Goal: Use online tool/utility: Utilize a website feature to perform a specific function

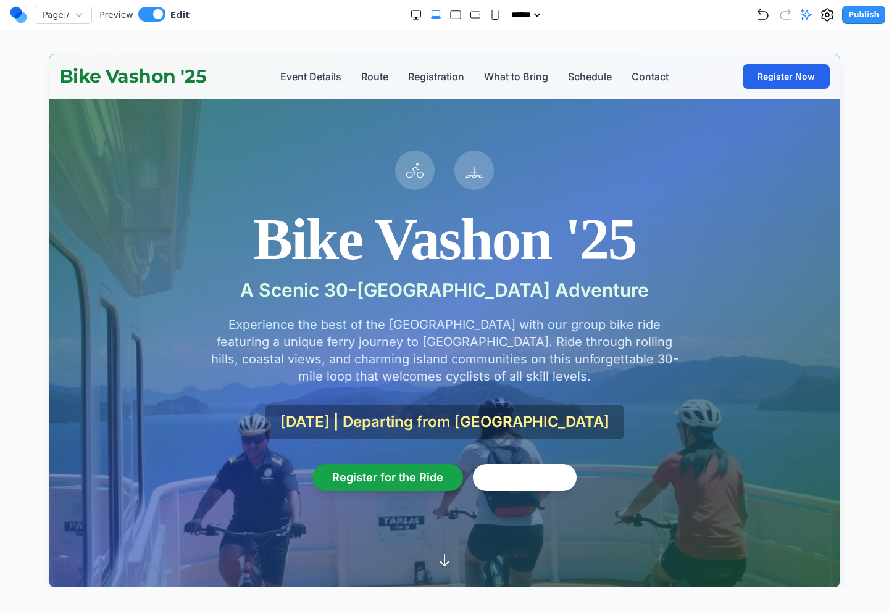
scroll to position [2120, 0]
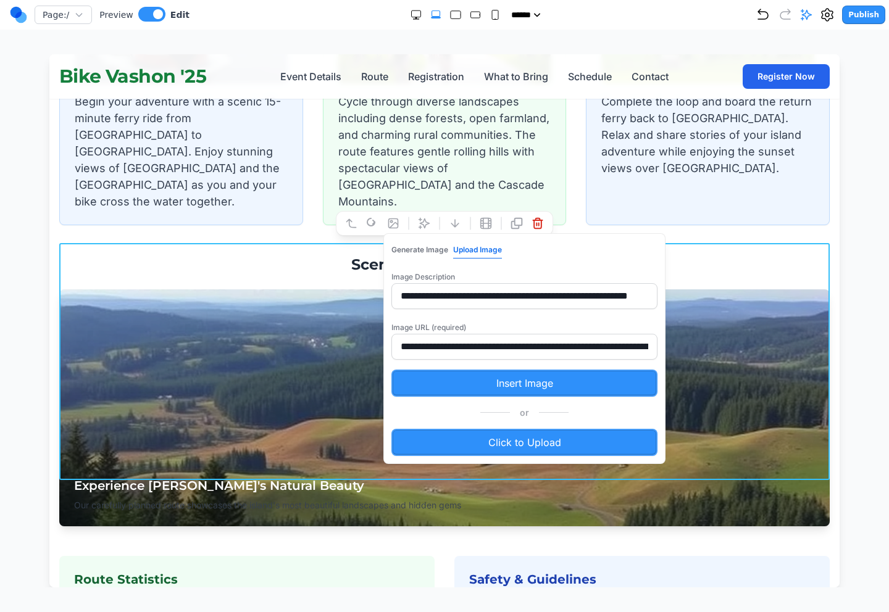
click at [616, 255] on h3 "Scenic Route Highlights" at bounding box center [444, 265] width 770 height 20
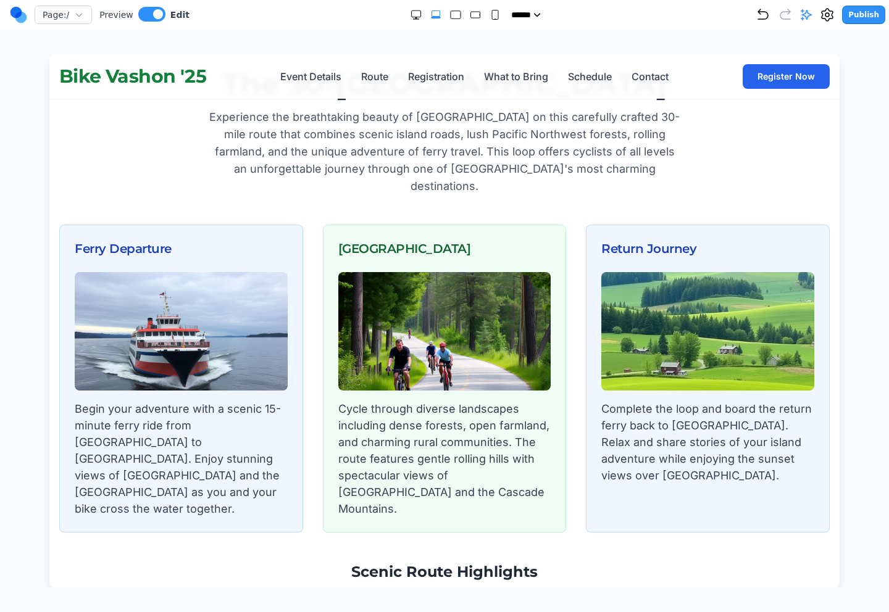
scroll to position [1804, 0]
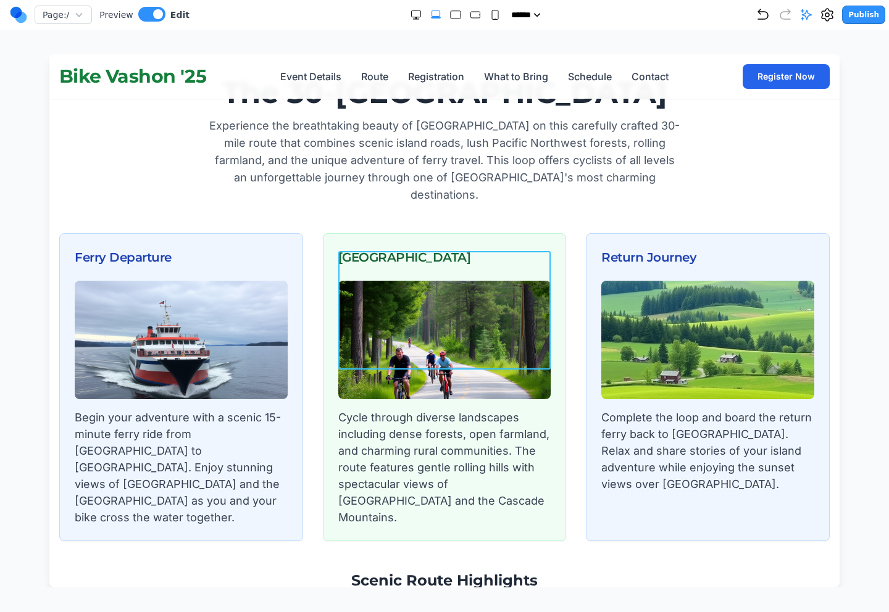
click at [423, 293] on img at bounding box center [444, 340] width 213 height 119
click at [394, 238] on button at bounding box center [393, 232] width 20 height 20
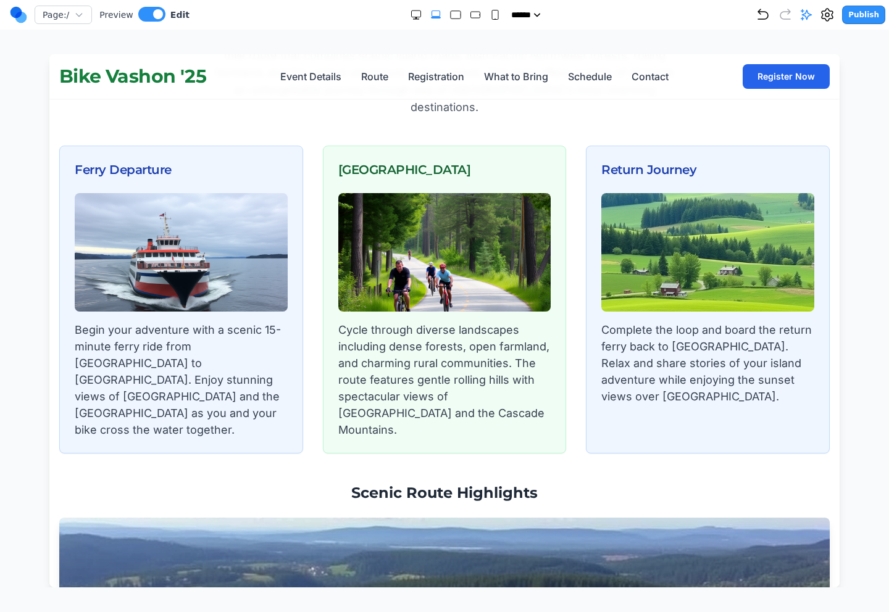
scroll to position [1900, 0]
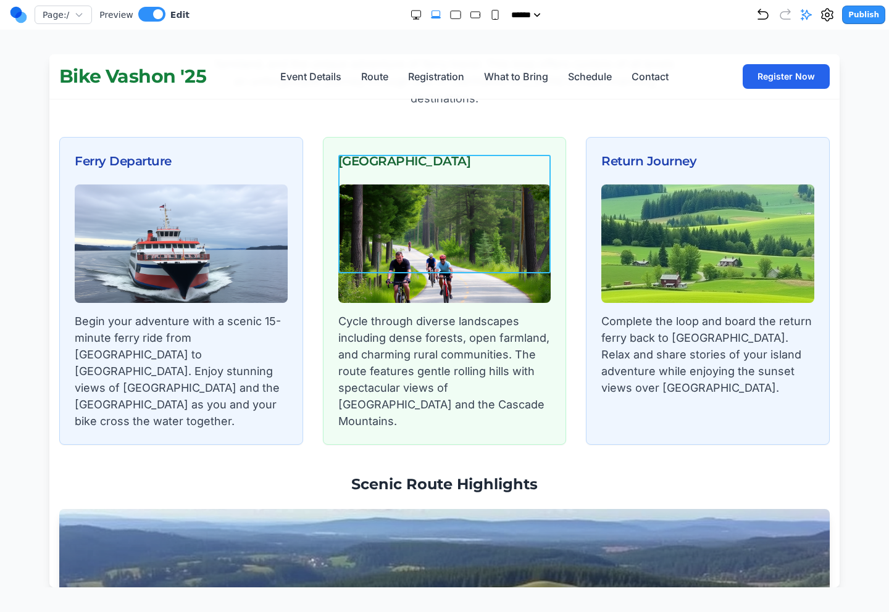
click at [451, 205] on img at bounding box center [444, 244] width 213 height 119
click at [410, 193] on img at bounding box center [444, 244] width 213 height 119
click at [392, 134] on icon at bounding box center [392, 135] width 9 height 9
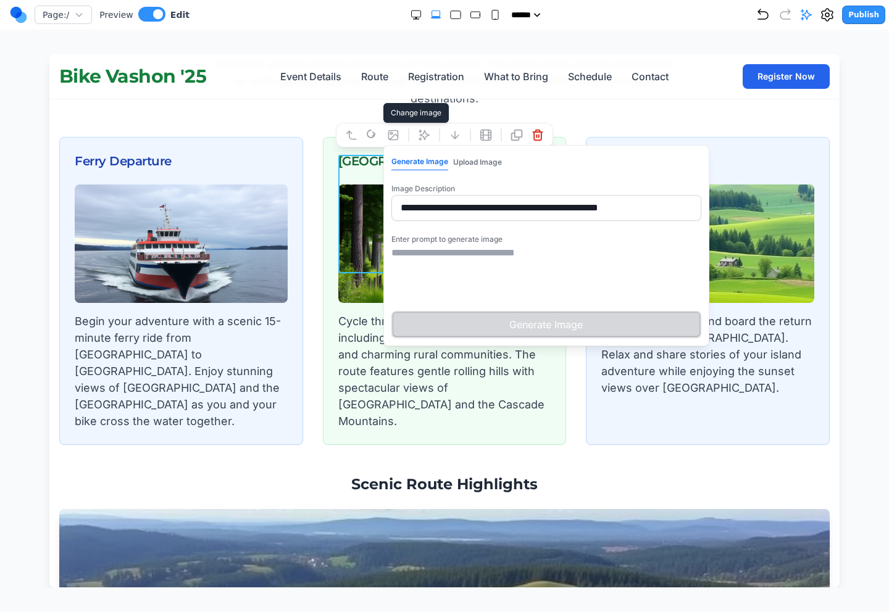
click at [497, 255] on textarea at bounding box center [546, 277] width 310 height 62
drag, startPoint x: 558, startPoint y: 253, endPoint x: 392, endPoint y: 243, distance: 166.4
click at [392, 243] on div "Enter prompt to generate image Generate Image" at bounding box center [546, 284] width 310 height 107
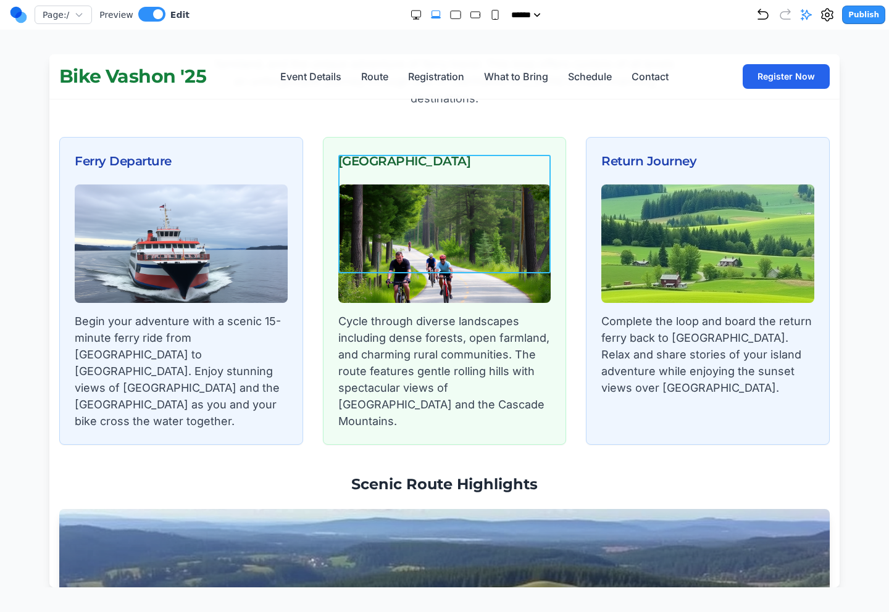
click at [481, 227] on img at bounding box center [444, 244] width 213 height 119
click at [391, 129] on icon at bounding box center [393, 135] width 12 height 12
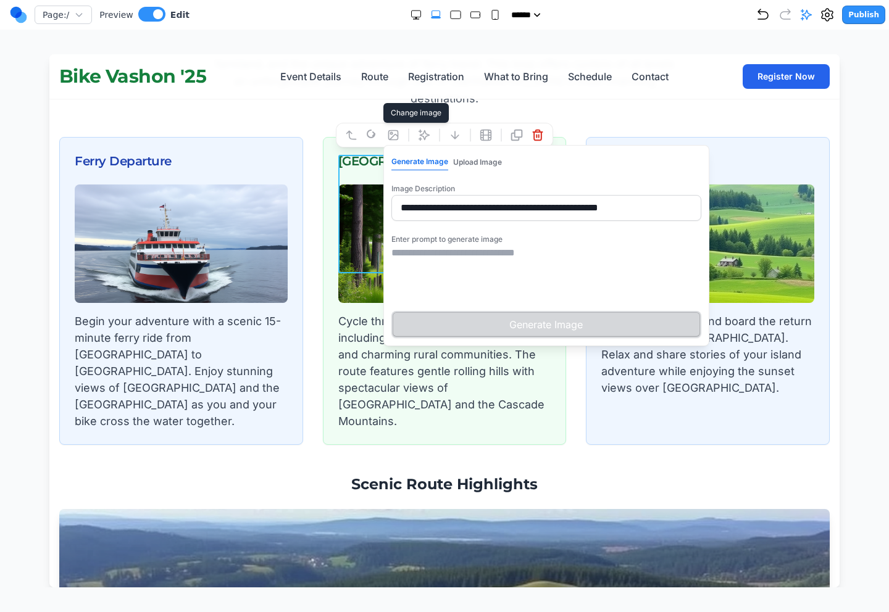
click at [475, 209] on input "**********" at bounding box center [546, 208] width 310 height 26
click at [475, 251] on textarea at bounding box center [546, 277] width 310 height 62
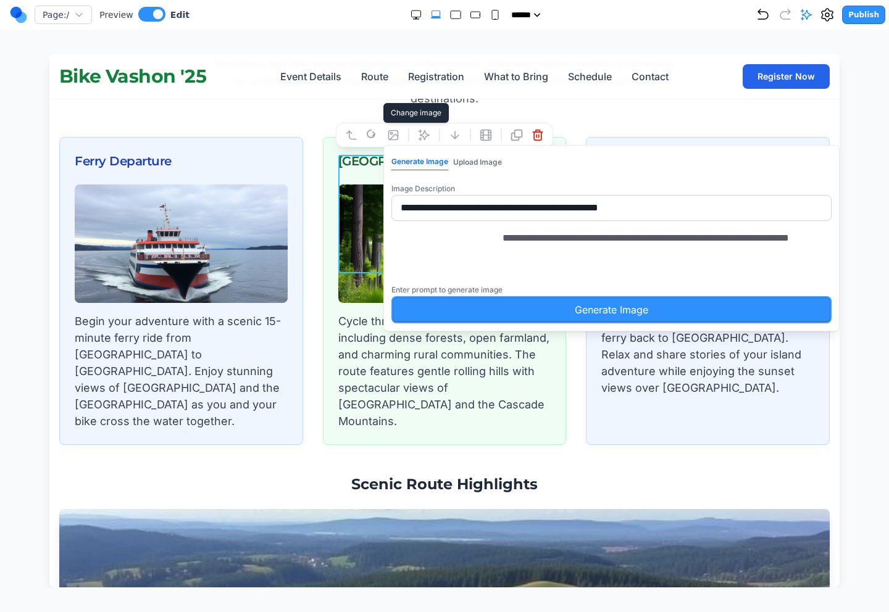
type textarea "**********"
click at [520, 323] on button "Generate Image" at bounding box center [611, 309] width 440 height 27
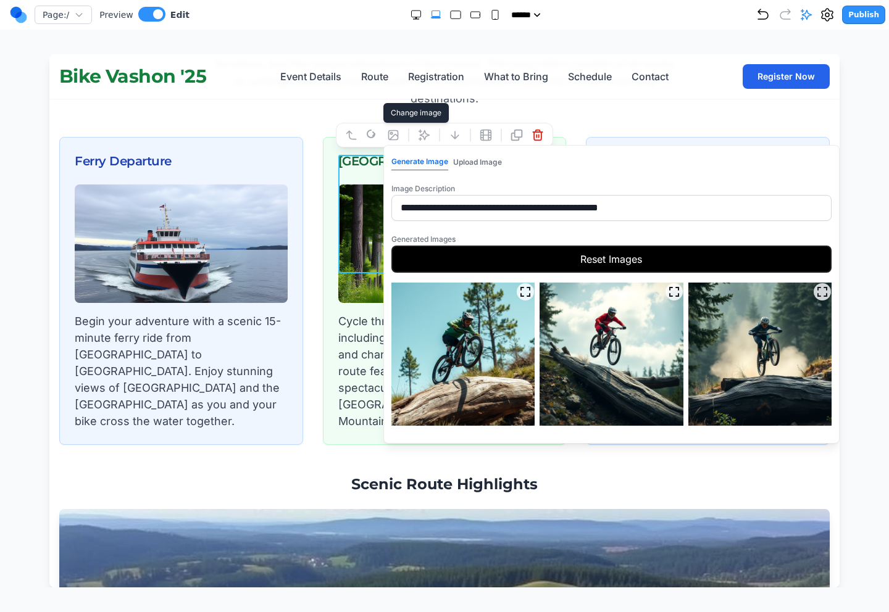
click at [462, 332] on img at bounding box center [462, 354] width 143 height 143
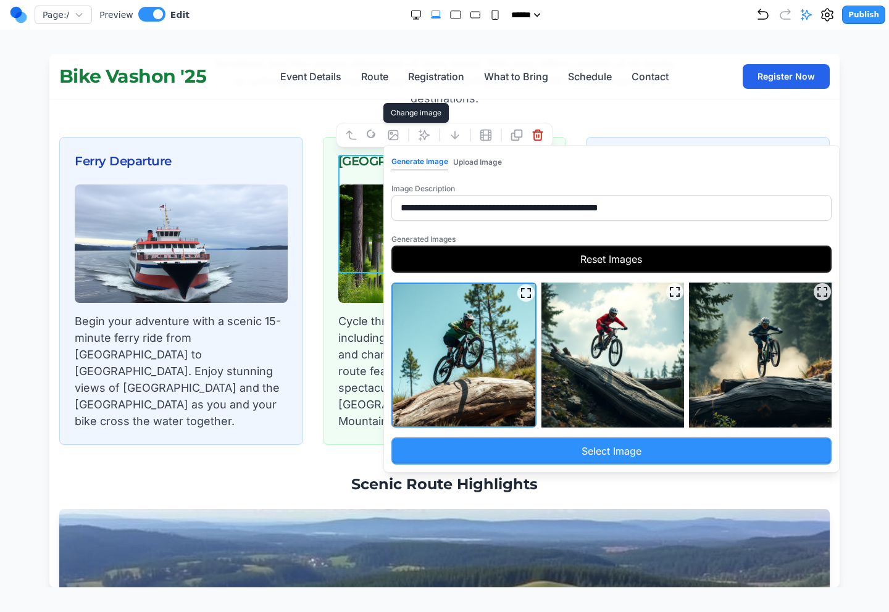
click at [607, 333] on img at bounding box center [612, 355] width 143 height 145
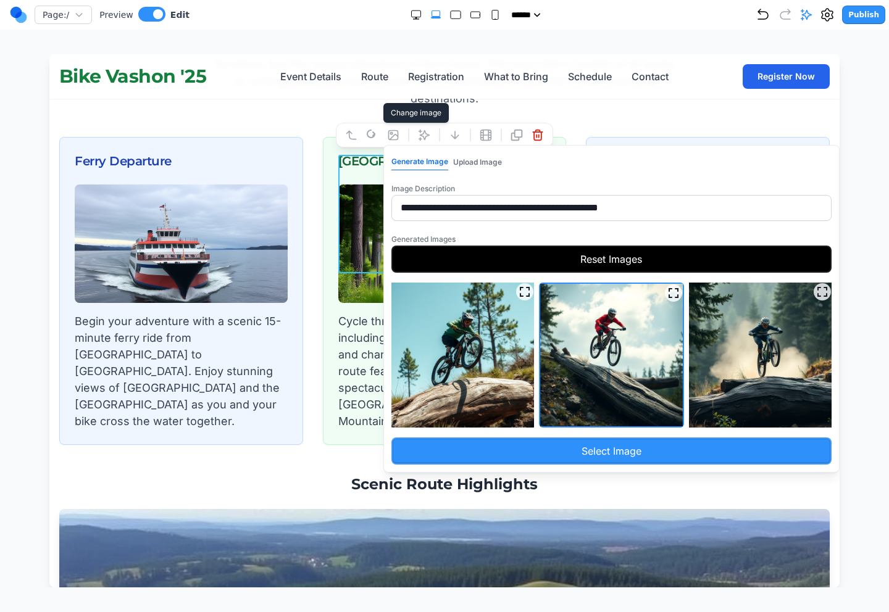
click at [722, 337] on img at bounding box center [760, 355] width 143 height 145
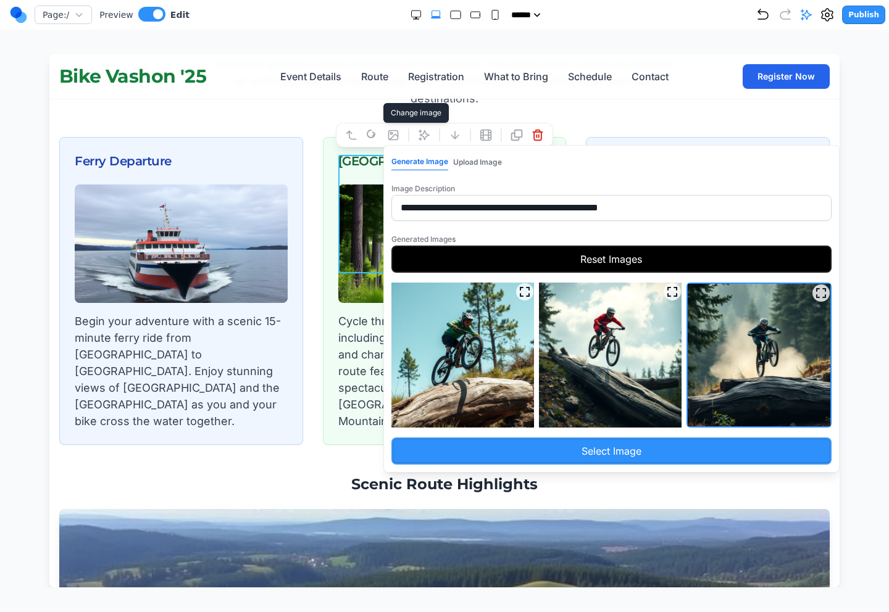
click at [593, 330] on img at bounding box center [610, 355] width 143 height 145
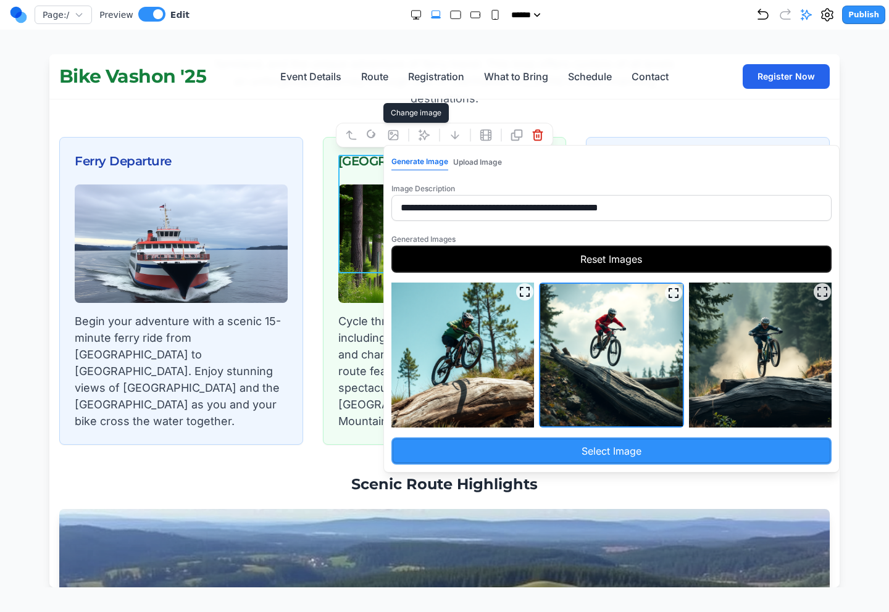
click at [459, 346] on img at bounding box center [462, 355] width 143 height 145
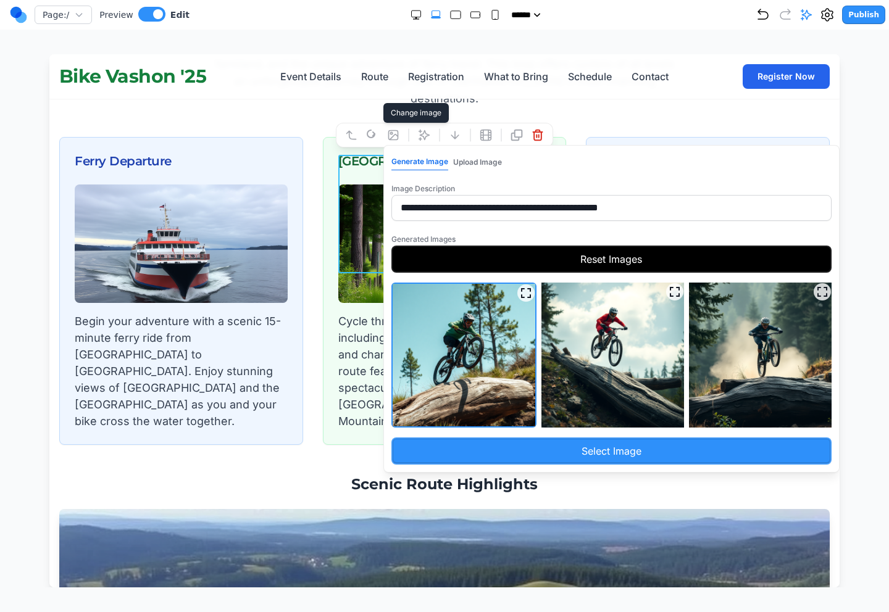
click at [575, 255] on button "Reset Images" at bounding box center [611, 259] width 440 height 27
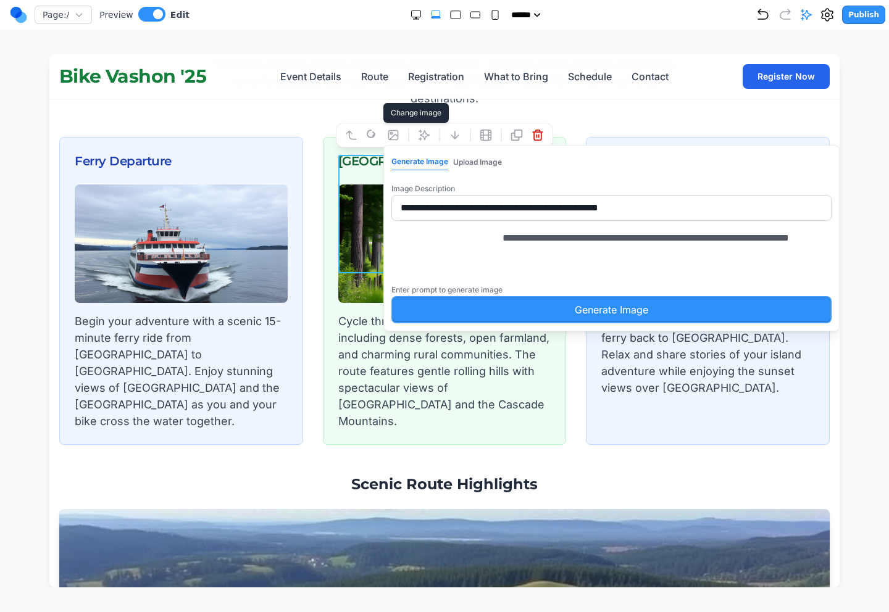
click at [525, 322] on button "Generate Image" at bounding box center [611, 309] width 440 height 27
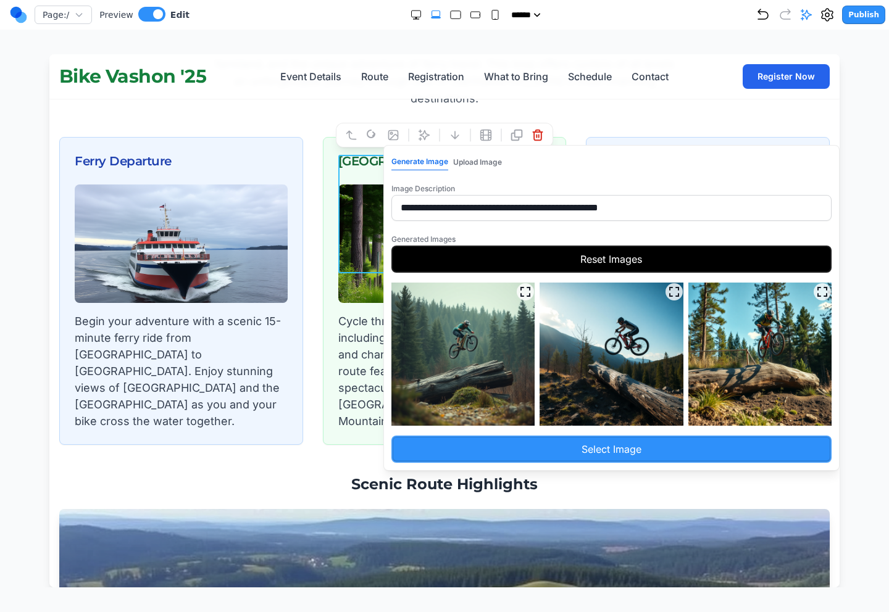
drag, startPoint x: 656, startPoint y: 207, endPoint x: 371, endPoint y: 208, distance: 285.2
